Goal: Check status: Check status

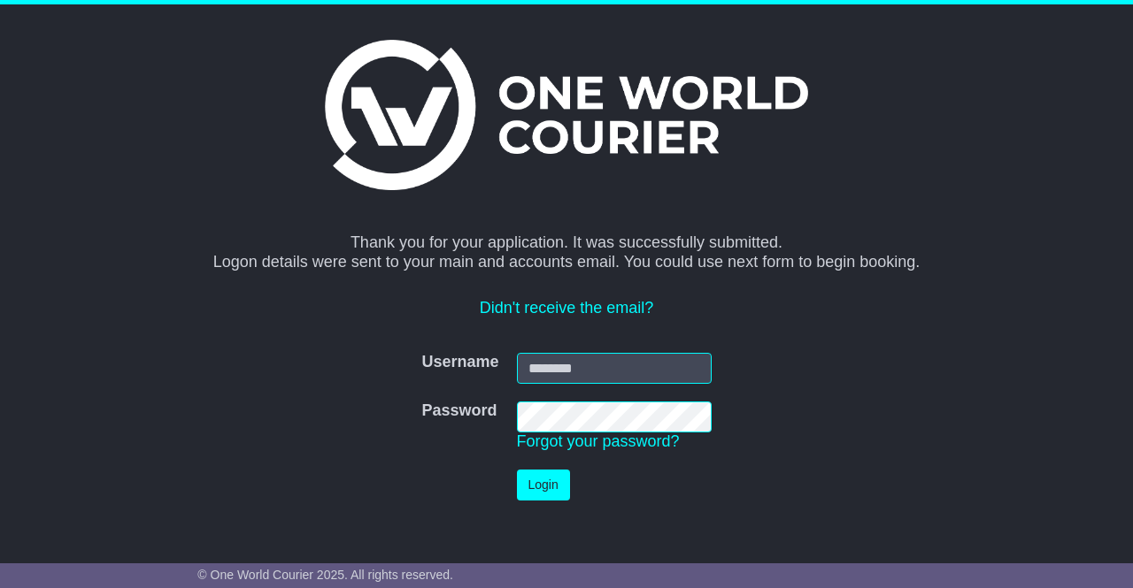
type input "**********"
click at [548, 480] on button "Login" at bounding box center [543, 485] width 53 height 31
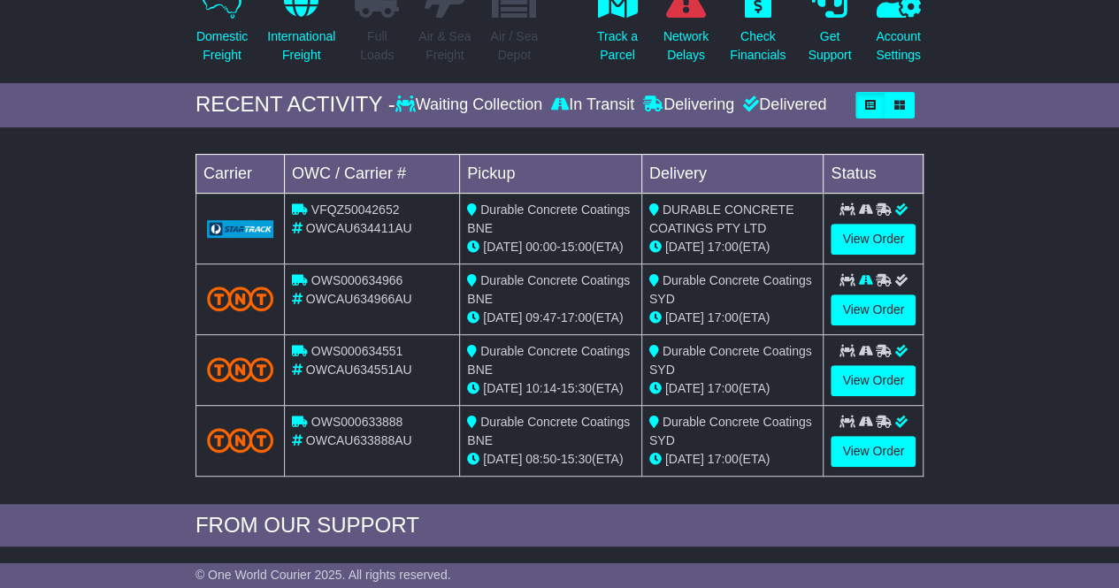
scroll to position [265, 0]
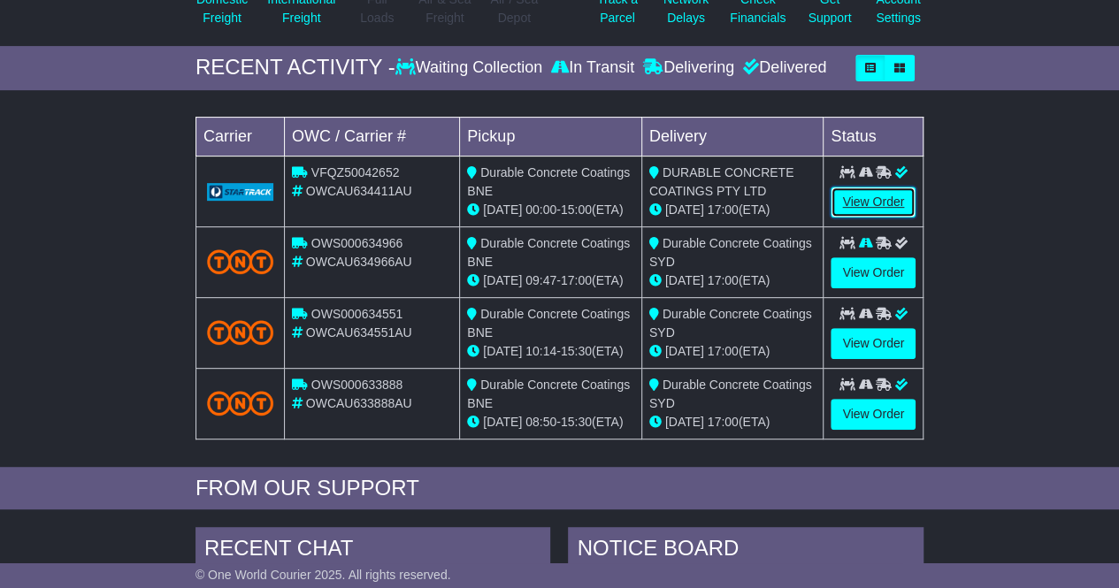
click at [867, 194] on link "View Order" at bounding box center [873, 202] width 85 height 31
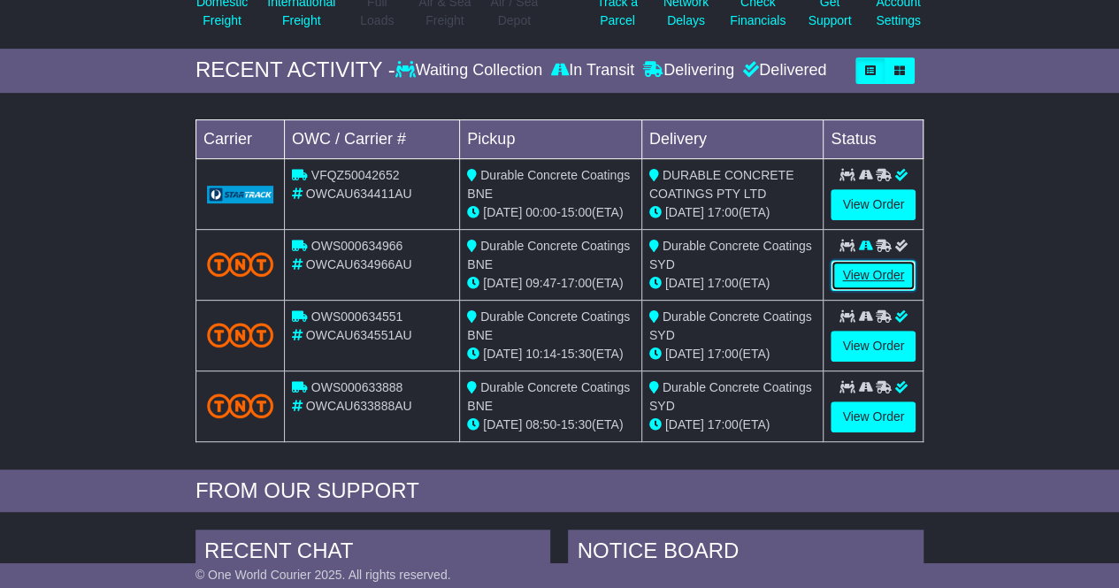
click at [858, 272] on link "View Order" at bounding box center [873, 275] width 85 height 31
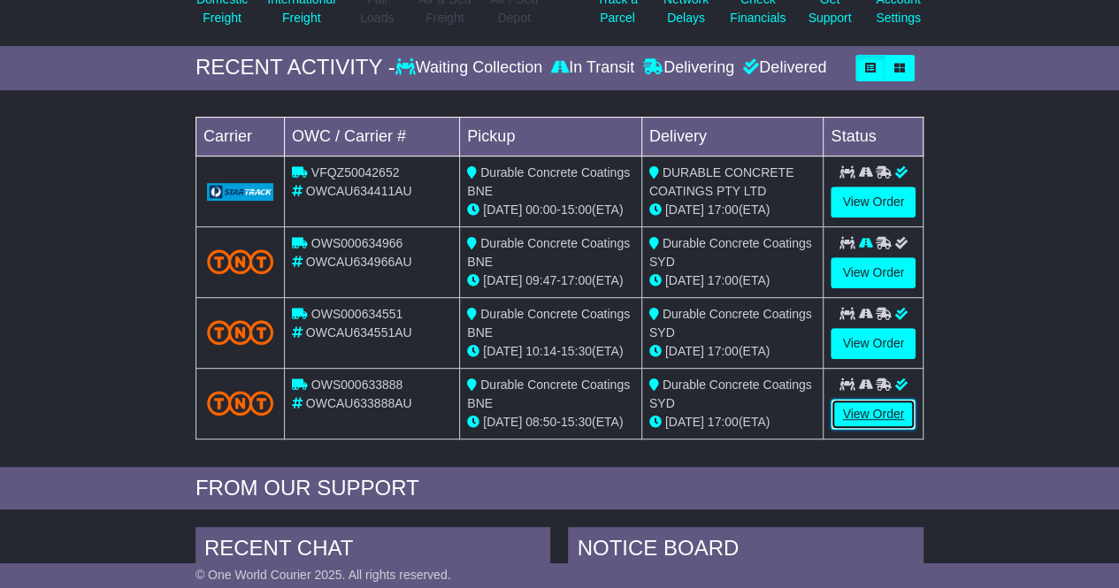
click at [858, 410] on link "View Order" at bounding box center [873, 414] width 85 height 31
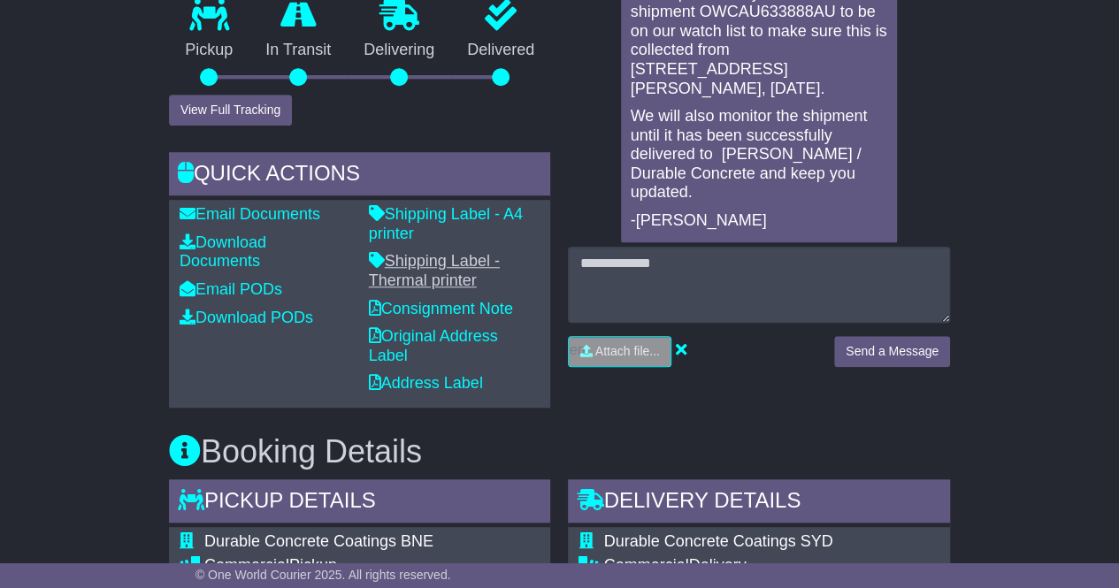
scroll to position [708, 0]
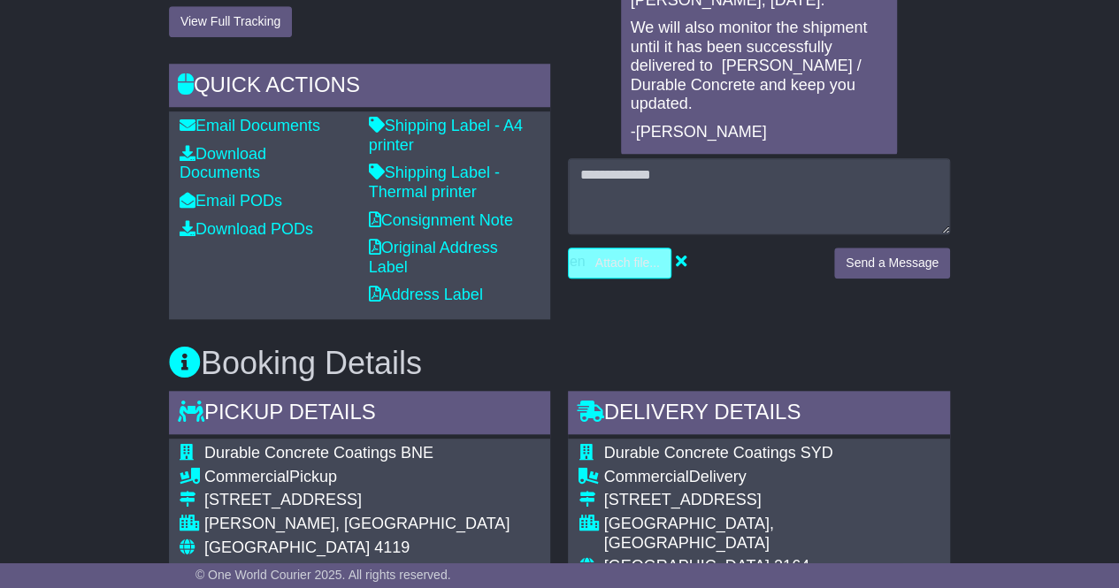
click at [595, 257] on input "file" at bounding box center [537, 263] width 268 height 29
click at [1059, 227] on div "Email Download Tracking Pricing Insurance" at bounding box center [559, 576] width 1119 height 1884
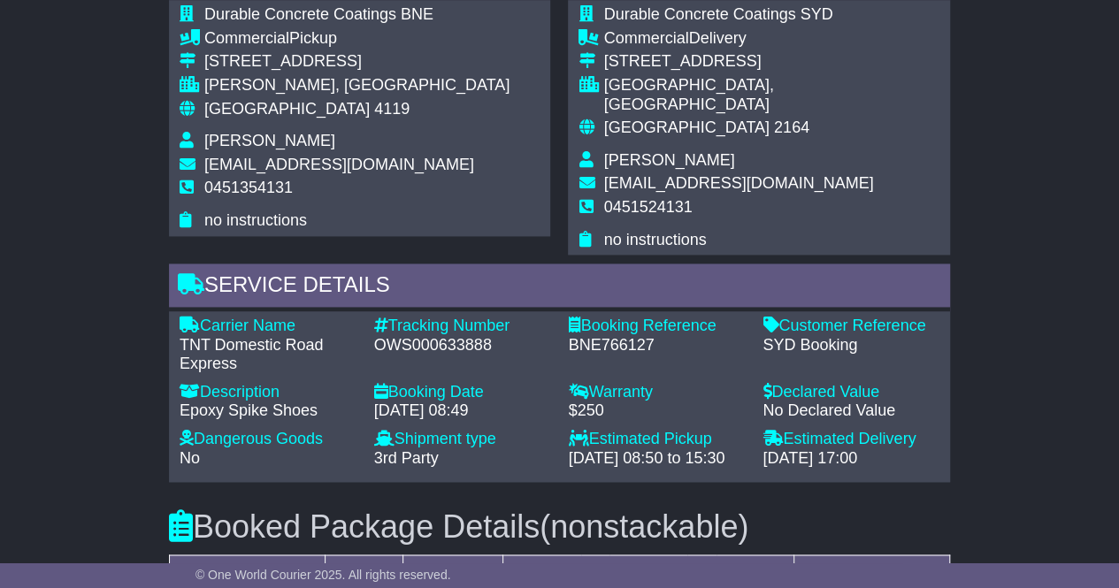
scroll to position [1150, 0]
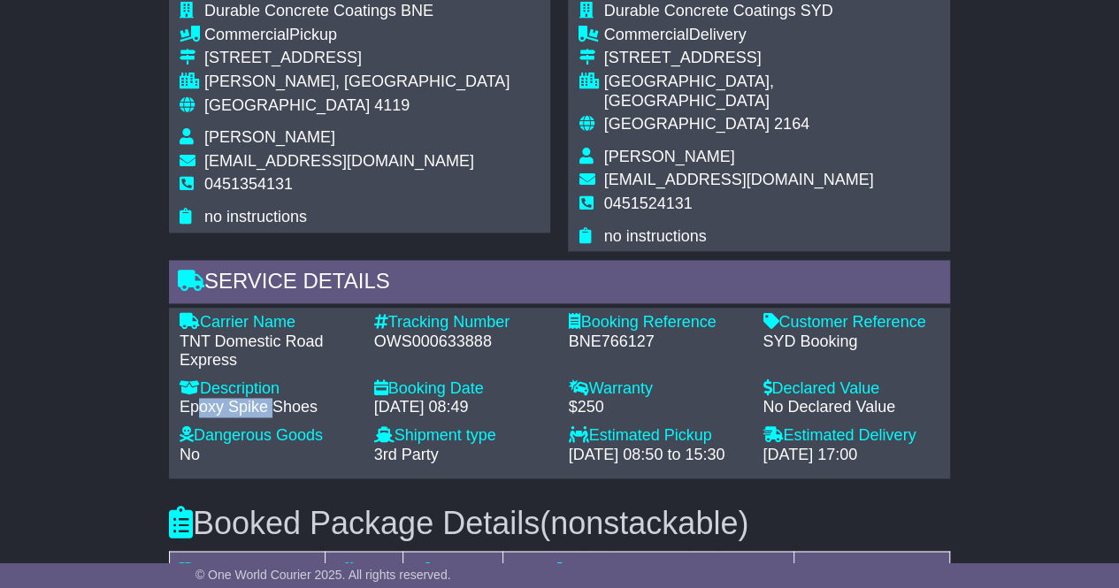
drag, startPoint x: 196, startPoint y: 455, endPoint x: 322, endPoint y: 453, distance: 125.6
click at [292, 418] on div "Epoxy Spike Shoes" at bounding box center [268, 407] width 177 height 19
click at [987, 360] on div "Email Download Tracking Pricing Insurance" at bounding box center [559, 133] width 1119 height 1884
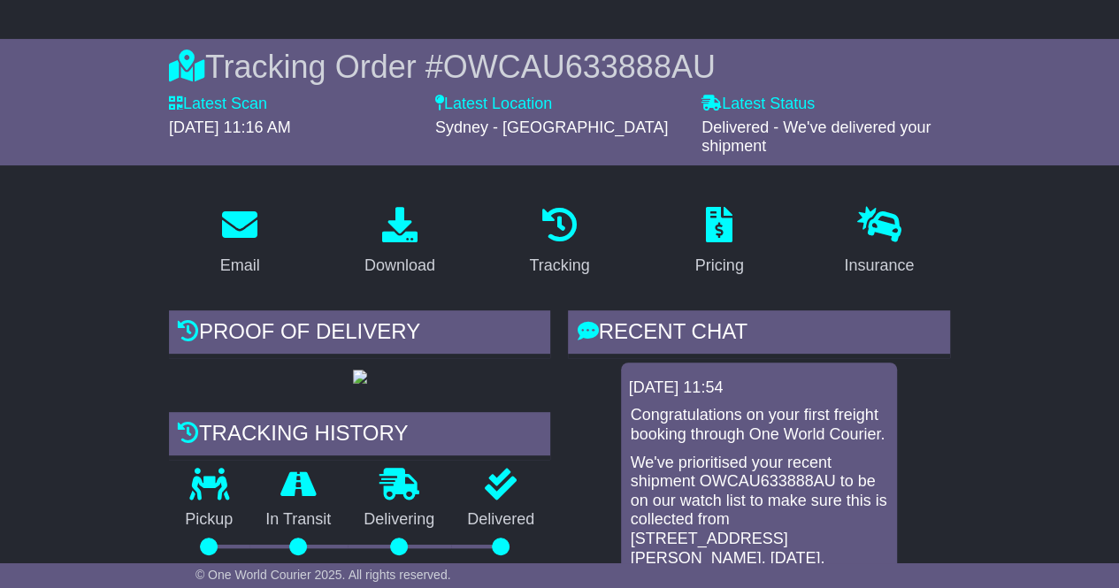
scroll to position [0, 0]
